Goal: Task Accomplishment & Management: Use online tool/utility

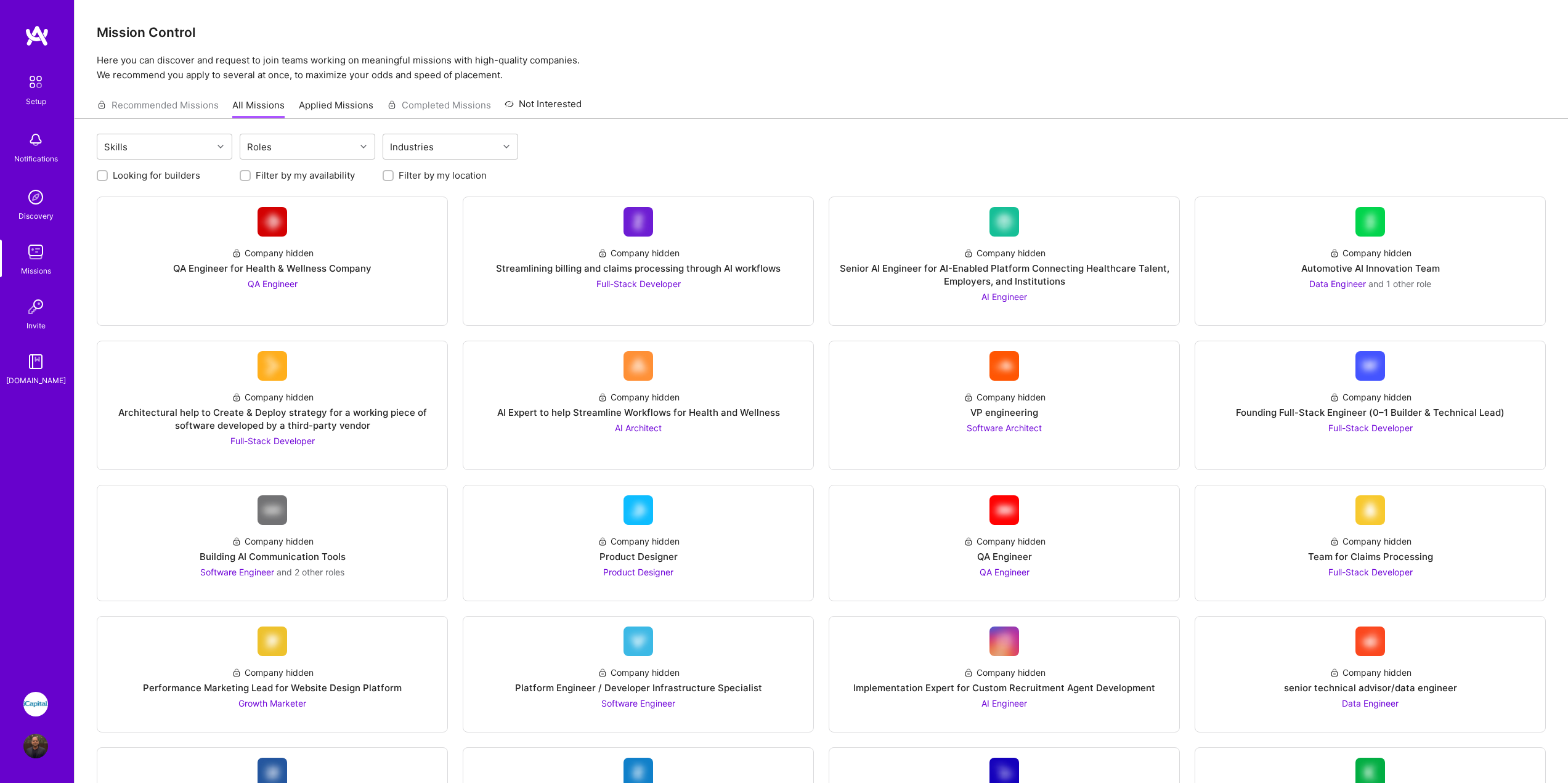
click at [34, 697] on img at bounding box center [36, 704] width 25 height 25
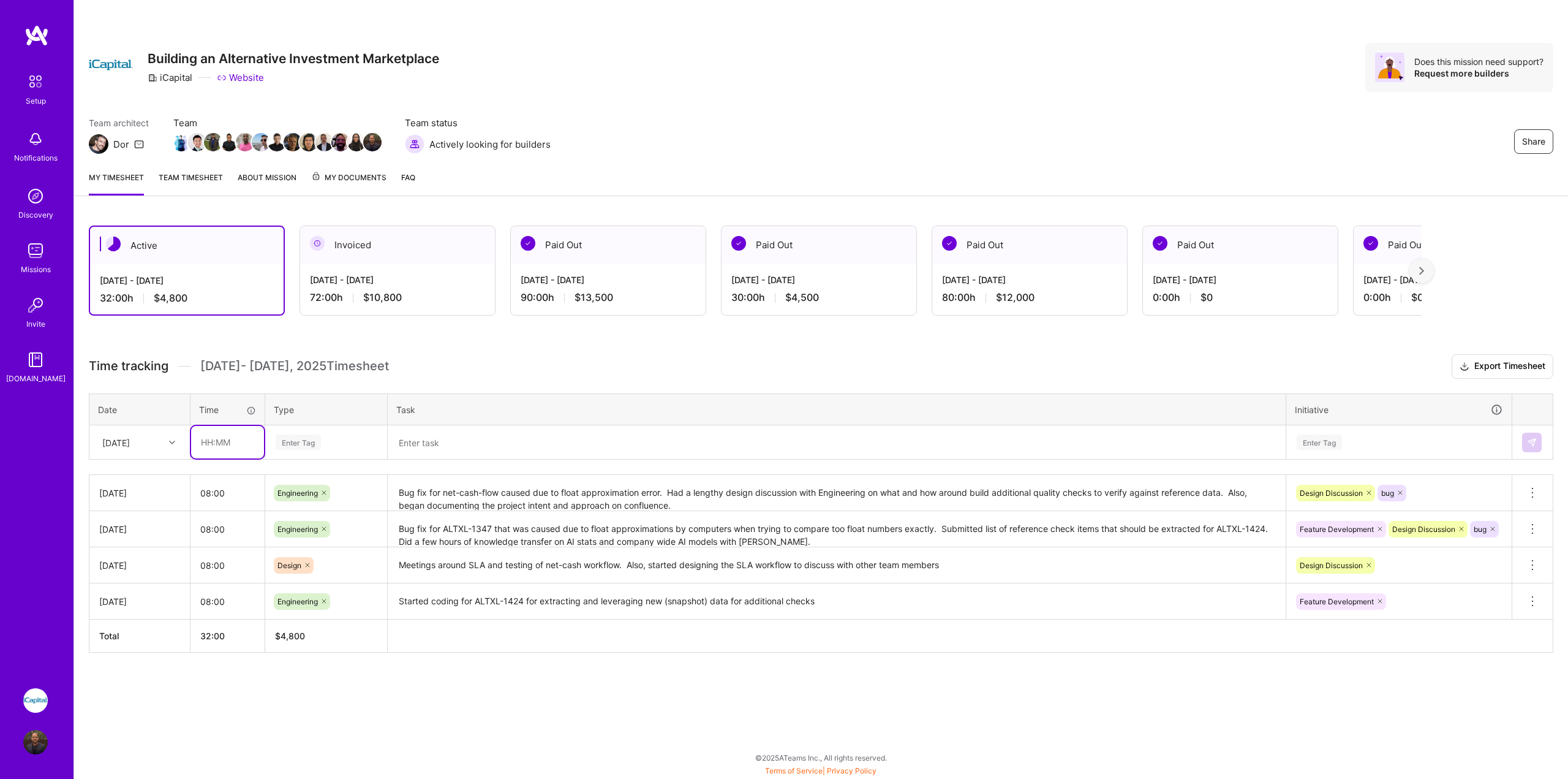
click at [251, 441] on input "text" at bounding box center [227, 442] width 73 height 32
type input "08:00"
click at [332, 450] on div "Enter Tag" at bounding box center [326, 442] width 104 height 15
click at [325, 570] on span "Engineering" at bounding box center [299, 569] width 53 height 17
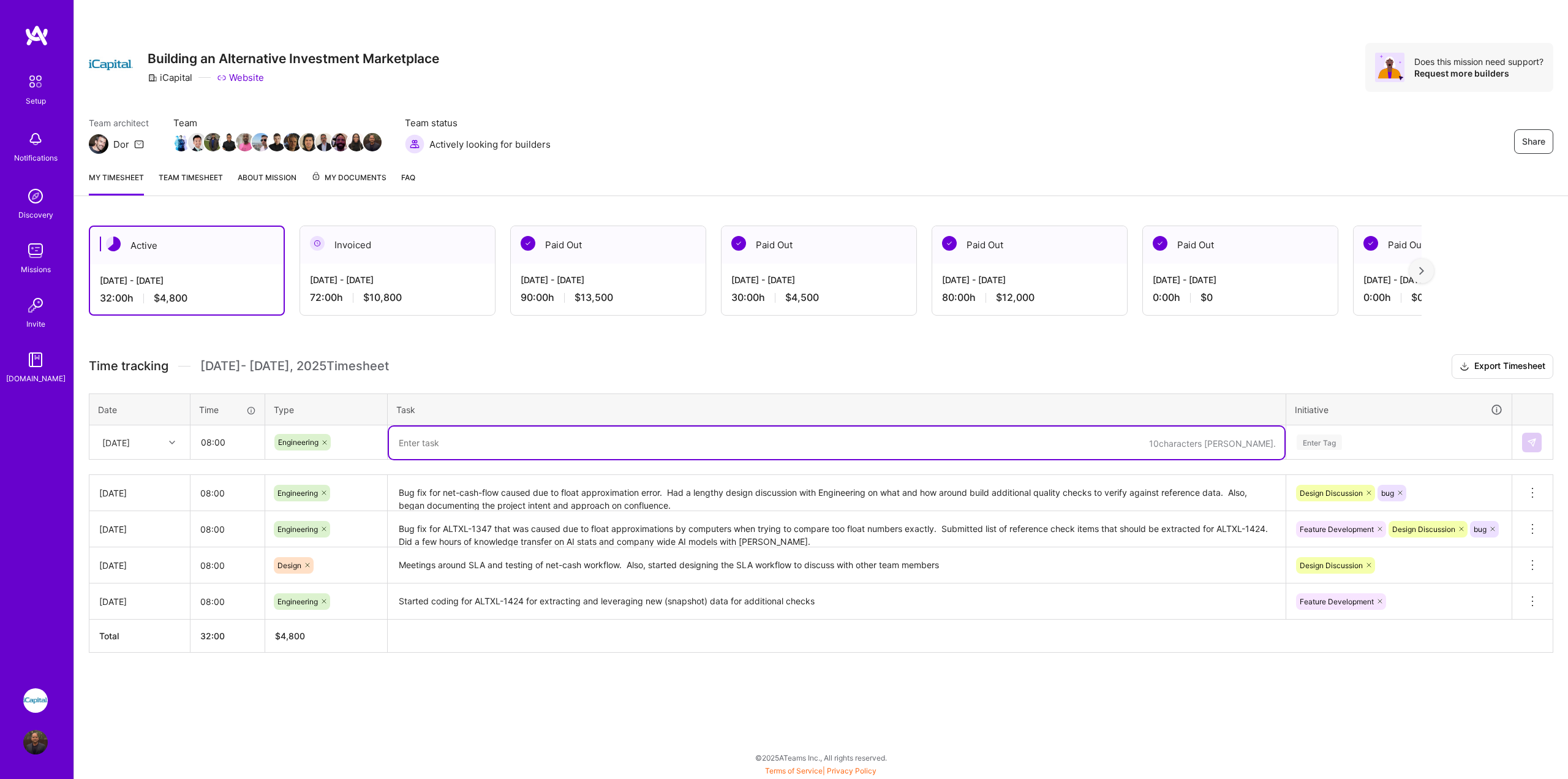
click at [587, 447] on textarea at bounding box center [837, 442] width 896 height 32
click at [1390, 450] on div "Enter Tag" at bounding box center [1399, 442] width 207 height 15
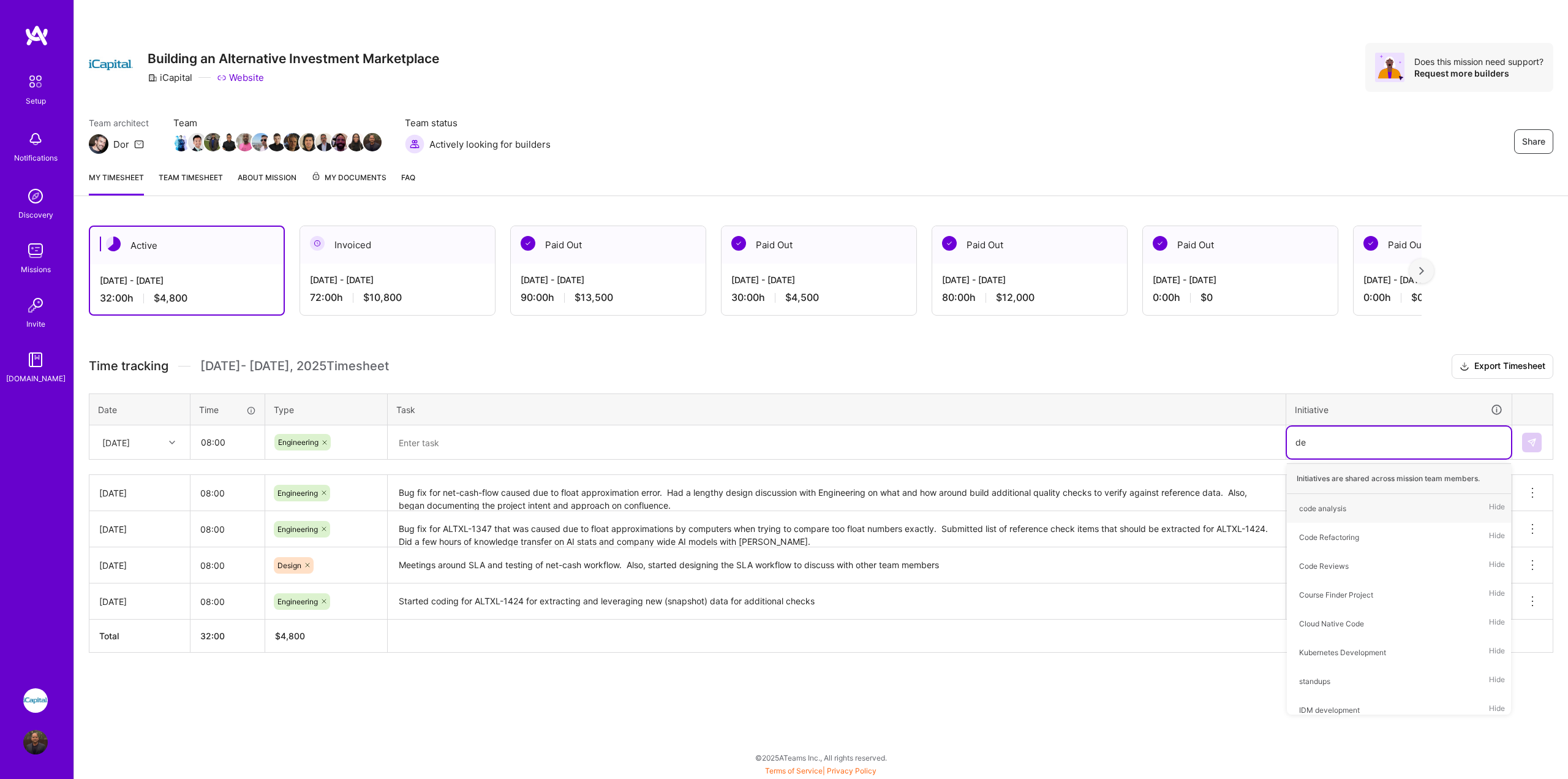
type input "des"
click at [1346, 533] on div "Design Discussion" at bounding box center [1331, 537] width 63 height 13
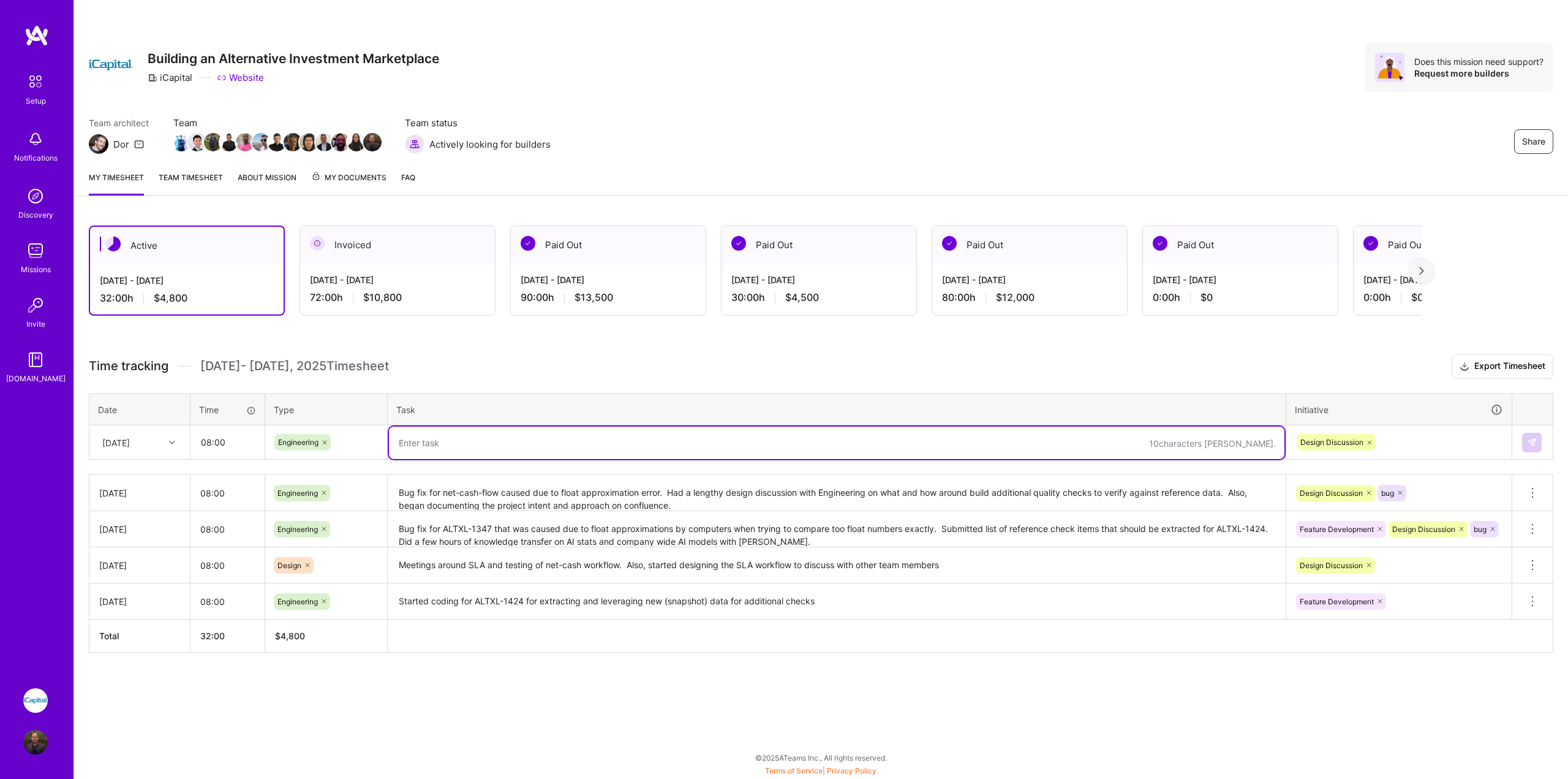
click at [499, 445] on textarea at bounding box center [837, 442] width 896 height 32
type textarea "Close out discussions with team around SLA checks, and architecture for integra…"
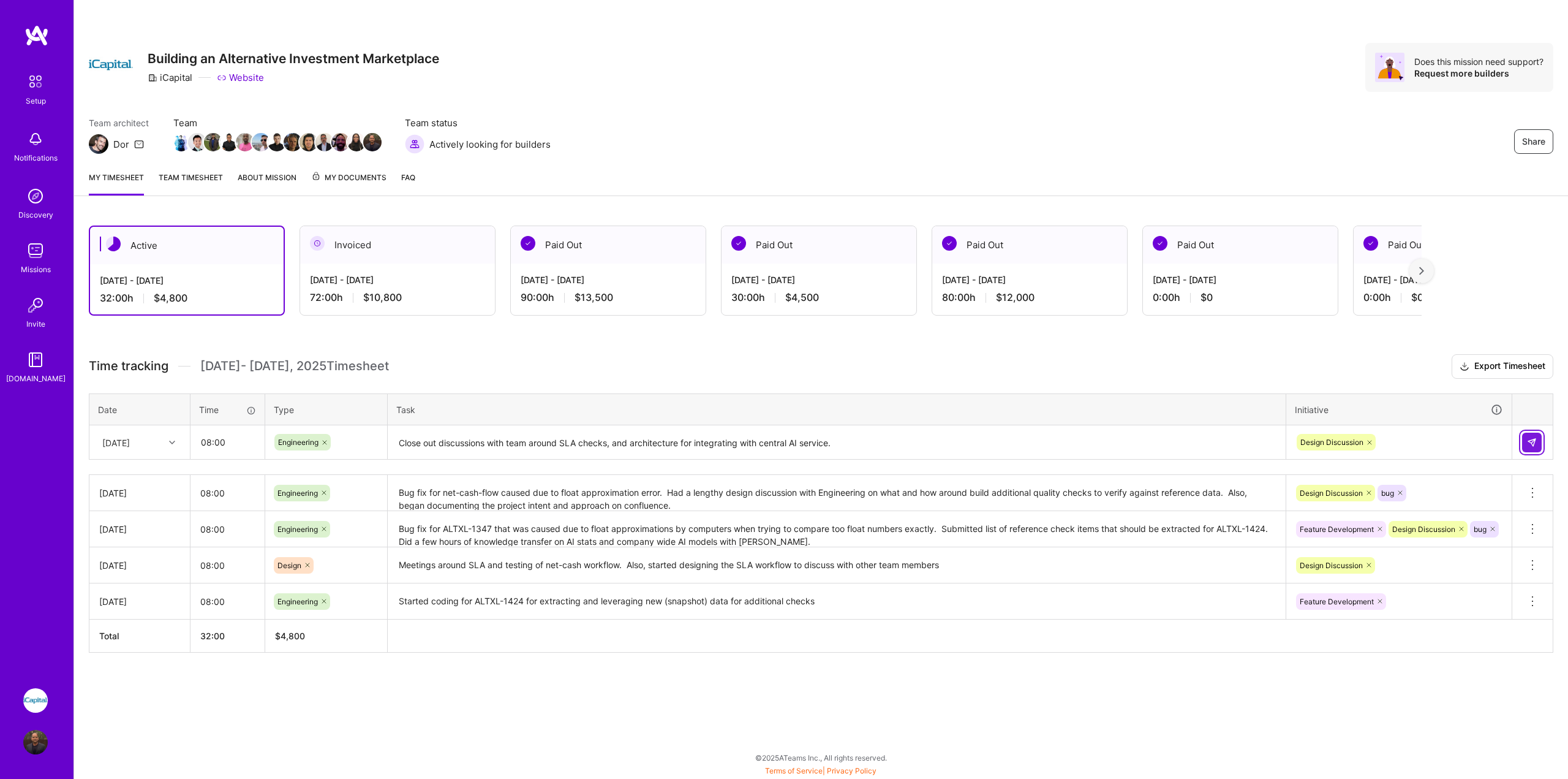
click at [1529, 443] on img at bounding box center [1532, 442] width 9 height 9
